Goal: Transaction & Acquisition: Obtain resource

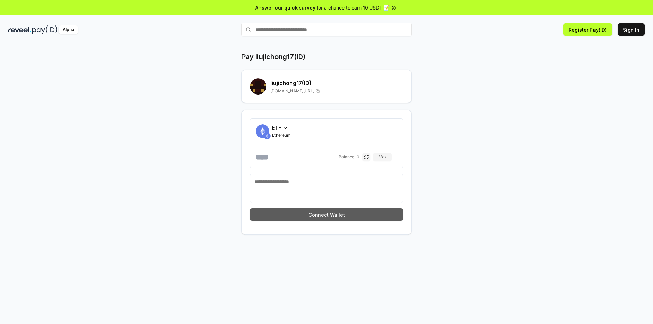
click at [337, 215] on button "Connect Wallet" at bounding box center [326, 214] width 153 height 12
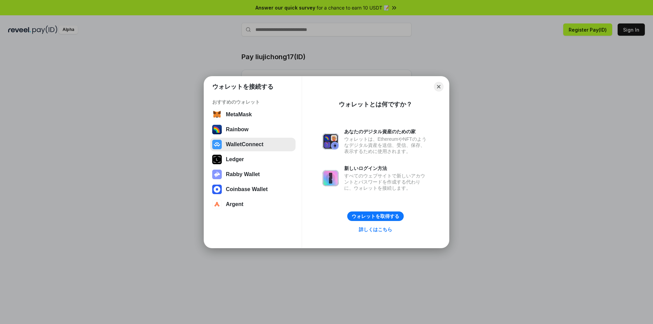
click at [264, 146] on button "WalletConnect" at bounding box center [252, 145] width 85 height 14
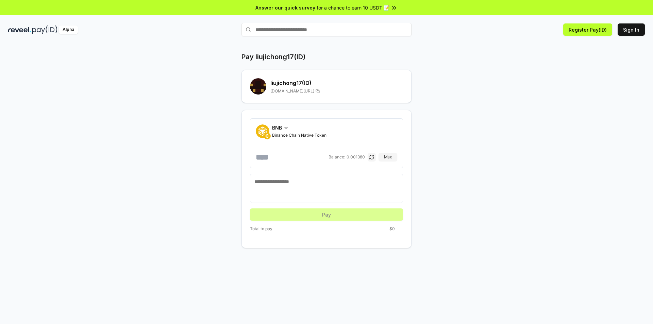
click at [286, 128] on icon at bounding box center [286, 127] width 3 height 1
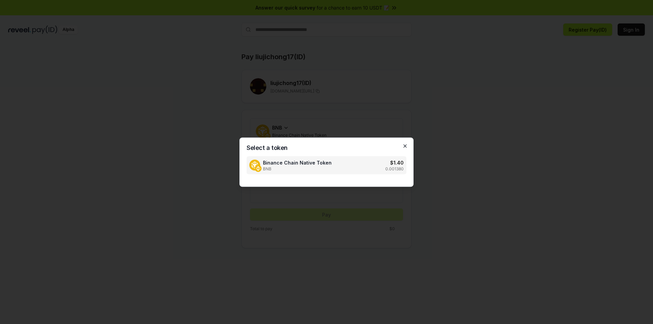
click at [404, 145] on icon "button" at bounding box center [404, 145] width 5 height 5
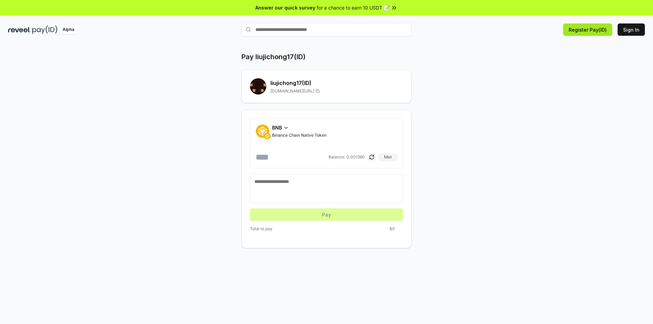
click at [585, 28] on button "Register Pay(ID)" at bounding box center [587, 29] width 49 height 12
click at [630, 30] on button "Sign In" at bounding box center [630, 29] width 27 height 12
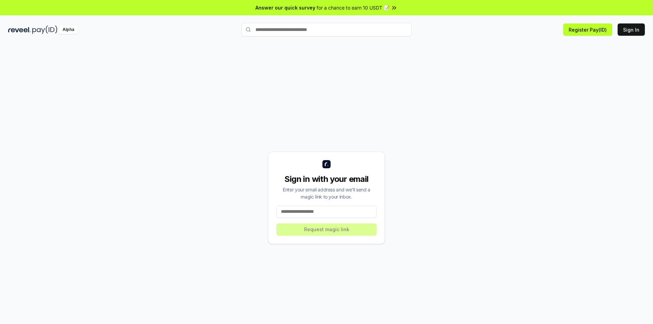
click at [325, 213] on input at bounding box center [326, 212] width 100 height 12
